Goal: Information Seeking & Learning: Learn about a topic

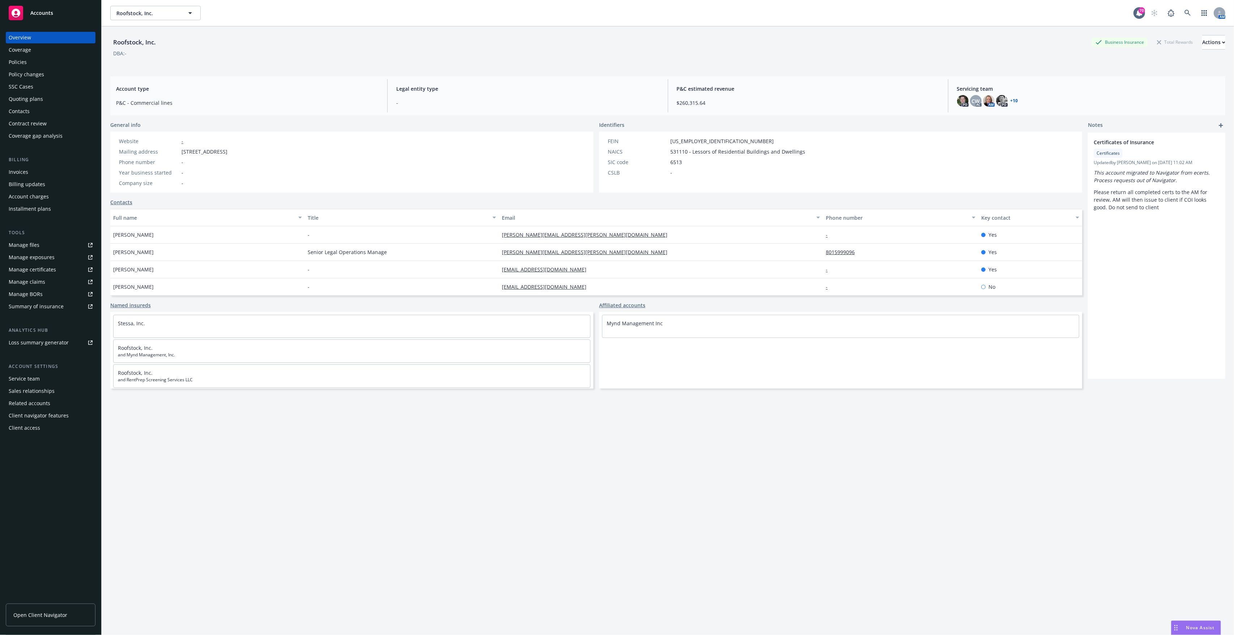
click at [32, 59] on div "Policies" at bounding box center [51, 62] width 84 height 12
